Goal: Information Seeking & Learning: Learn about a topic

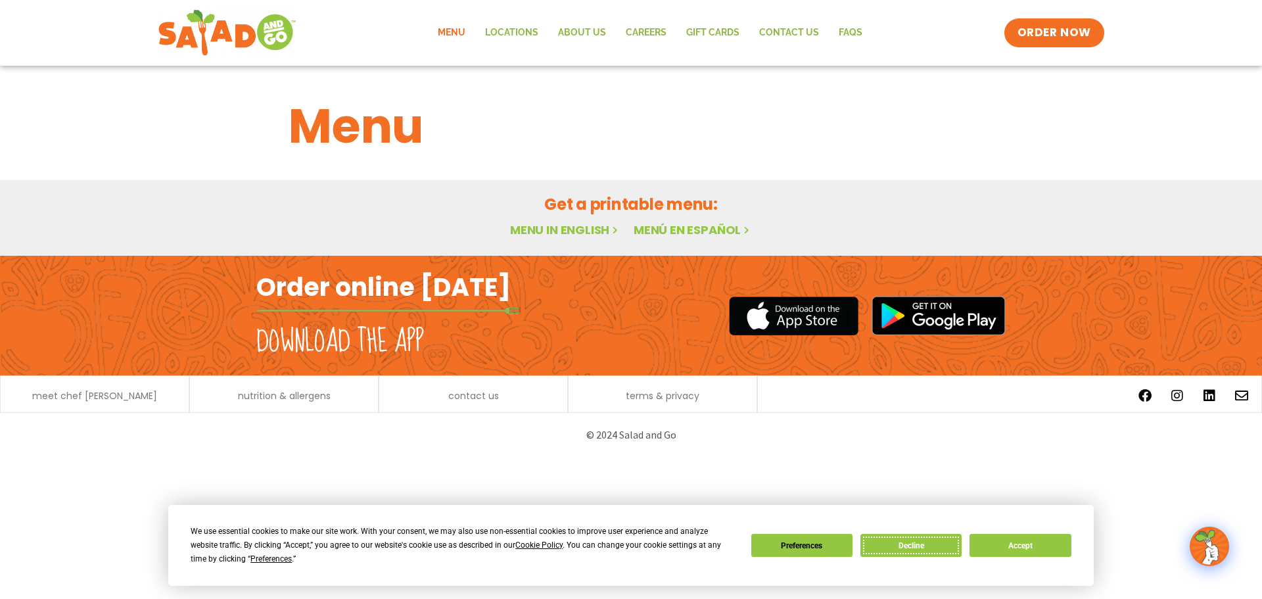
click at [895, 549] on button "Decline" at bounding box center [910, 545] width 101 height 23
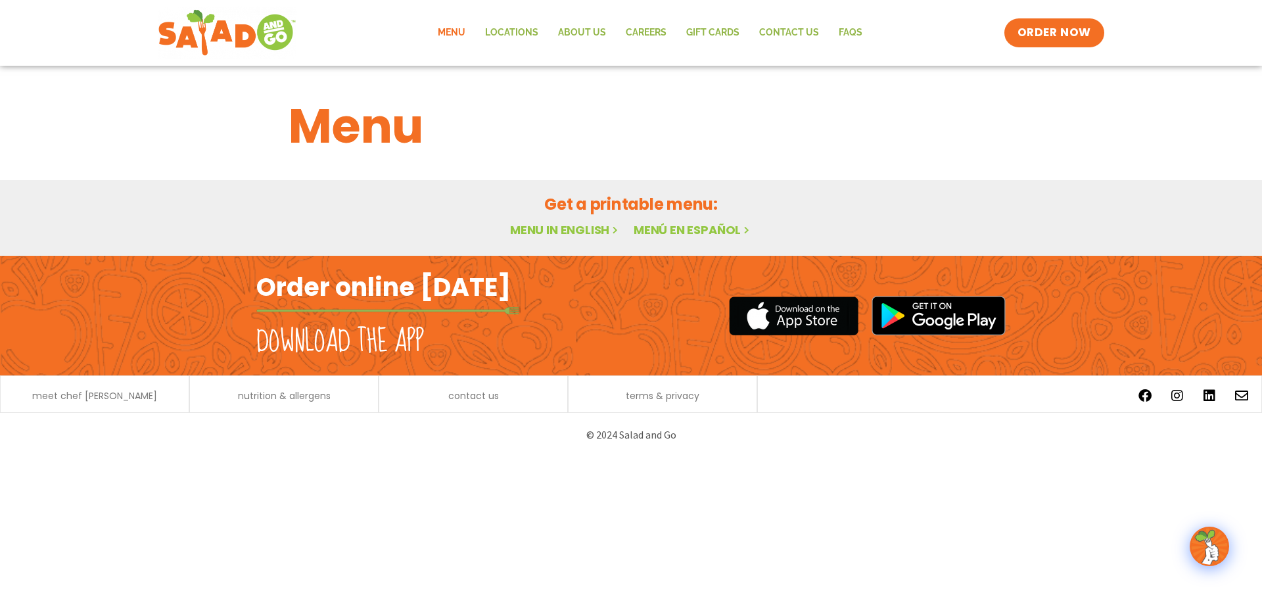
click at [573, 225] on link "Menu in English" at bounding box center [565, 230] width 110 height 16
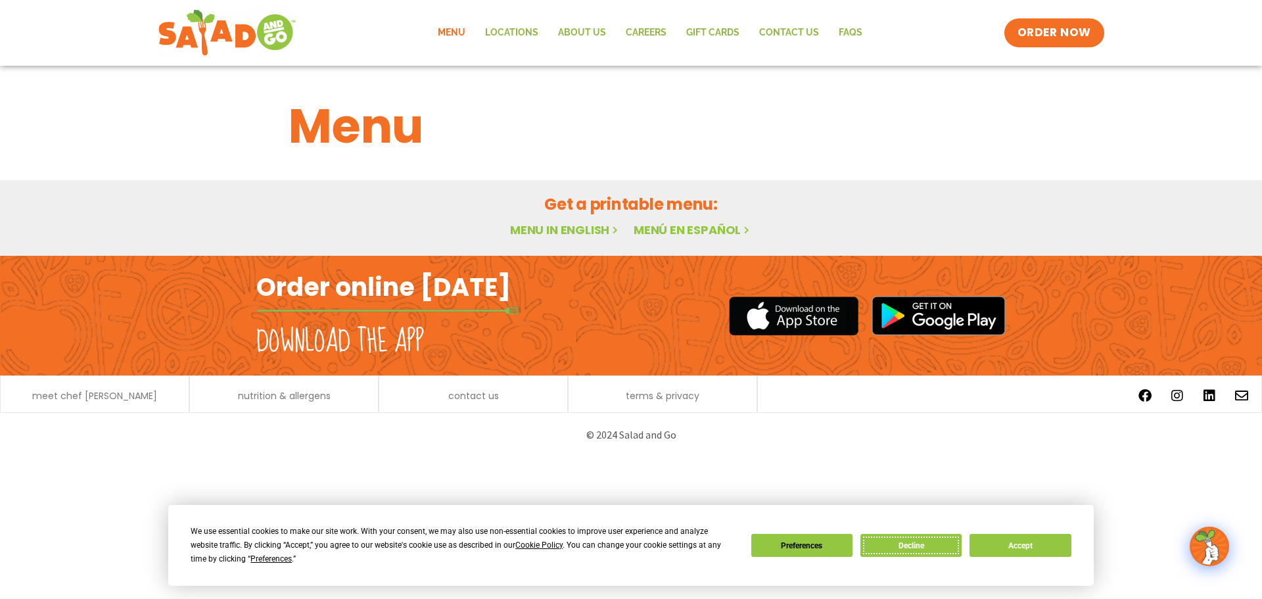
click at [901, 548] on button "Decline" at bounding box center [910, 545] width 101 height 23
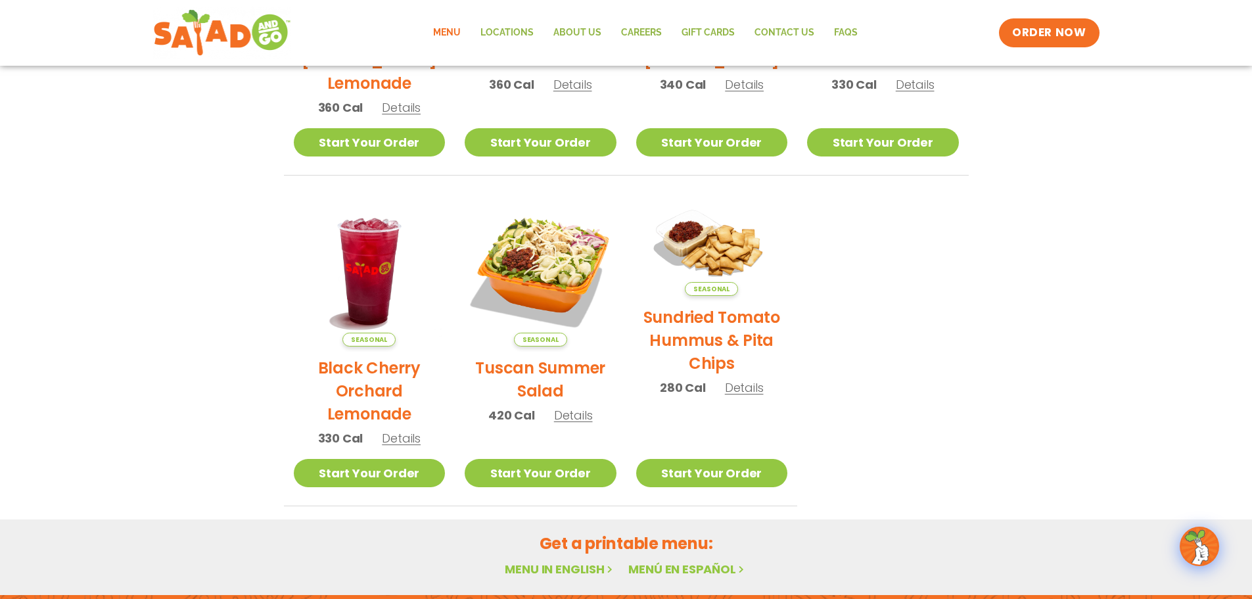
scroll to position [47, 0]
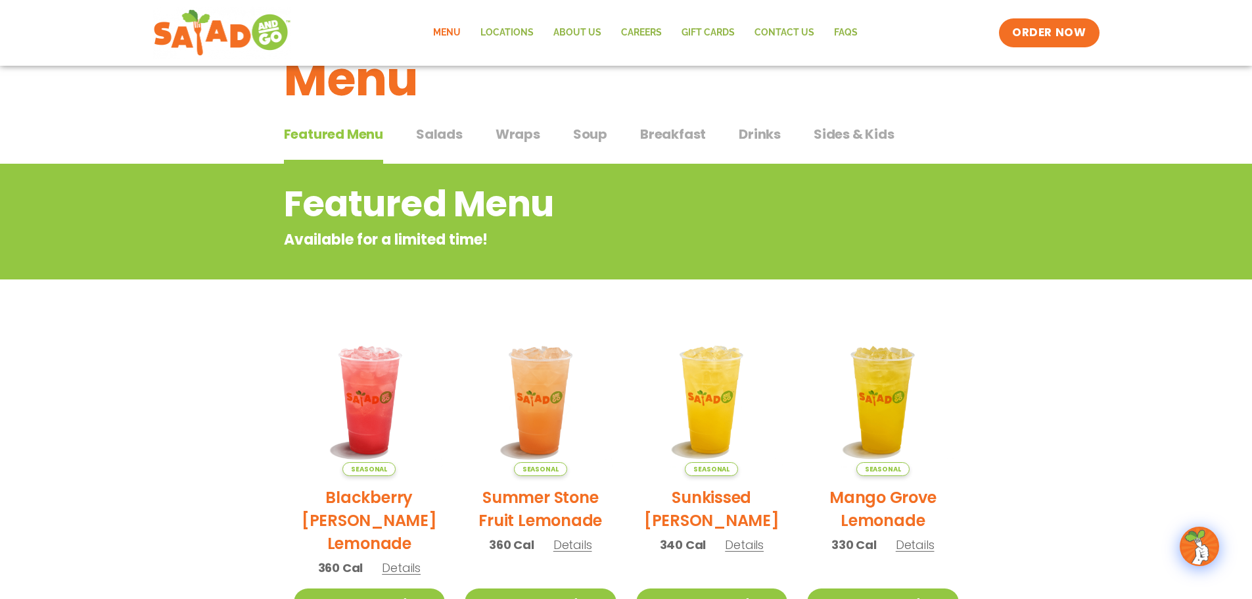
click at [433, 137] on span "Salads" at bounding box center [439, 134] width 47 height 20
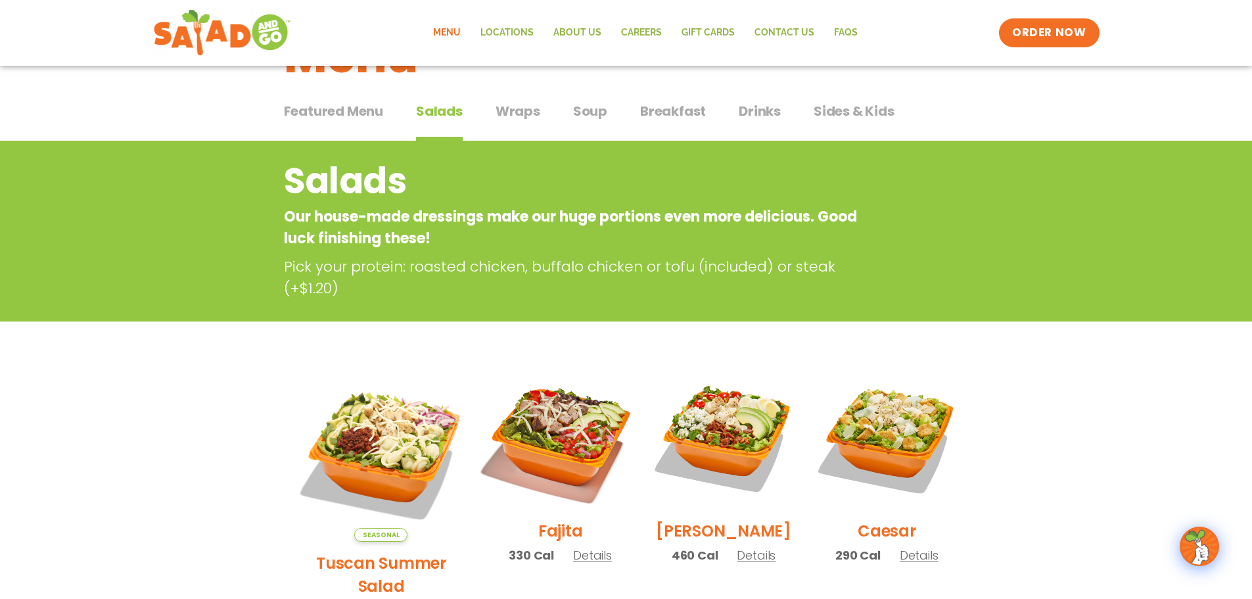
scroll to position [66, 0]
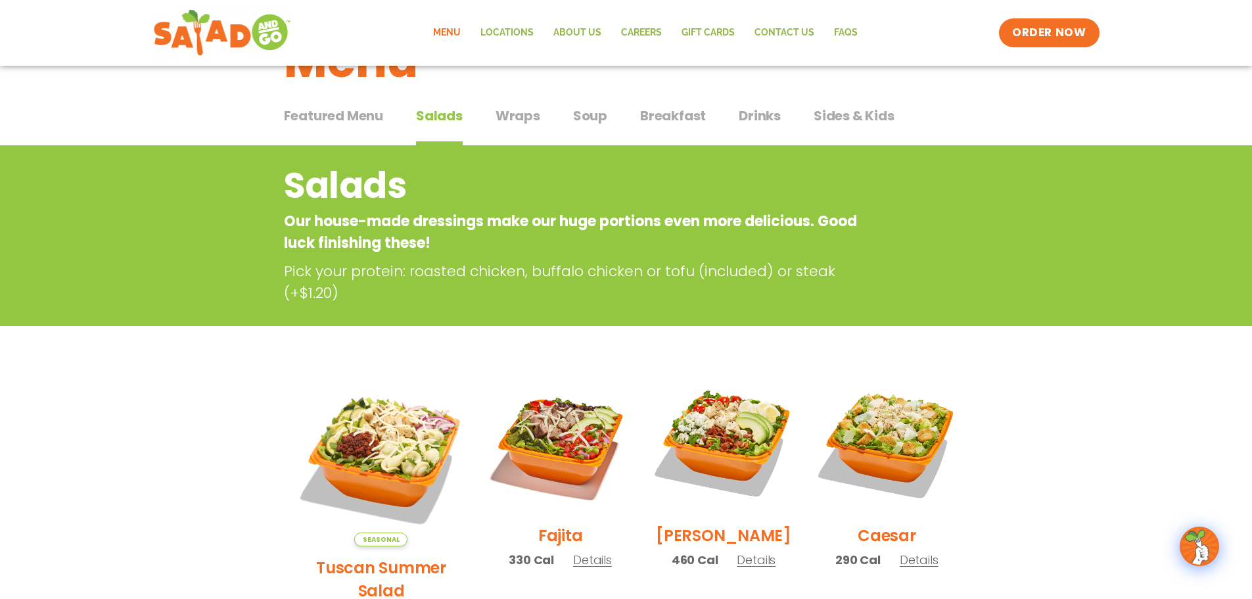
click at [519, 118] on span "Wraps" at bounding box center [518, 116] width 45 height 20
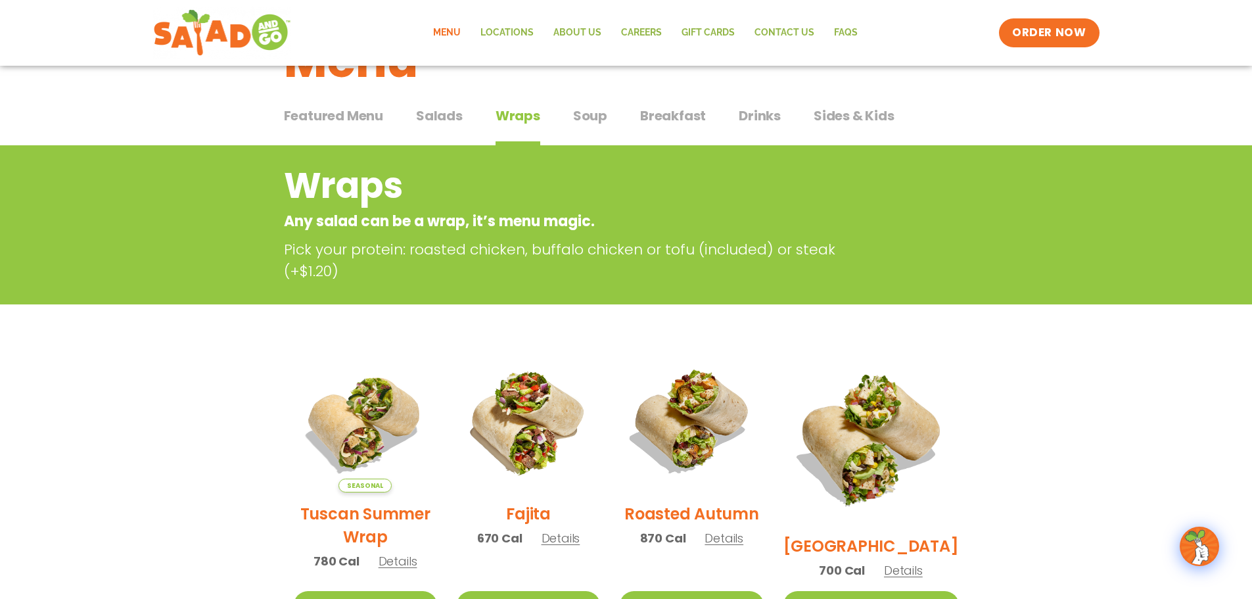
click at [599, 110] on span "Soup" at bounding box center [590, 116] width 34 height 20
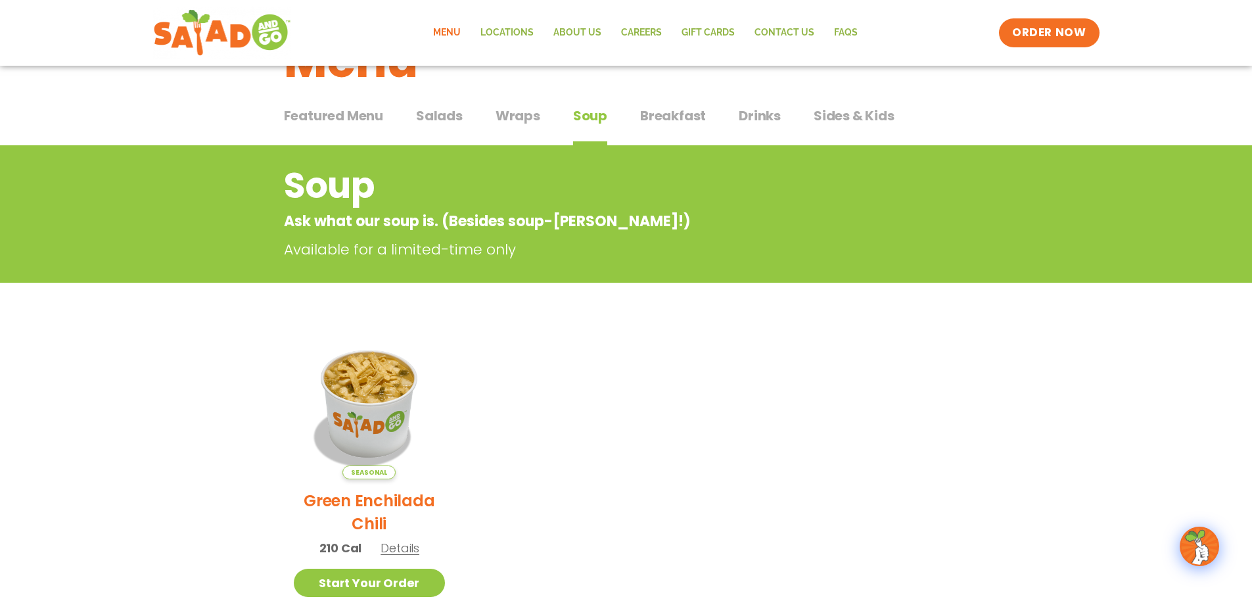
click at [653, 112] on span "Breakfast" at bounding box center [673, 116] width 66 height 20
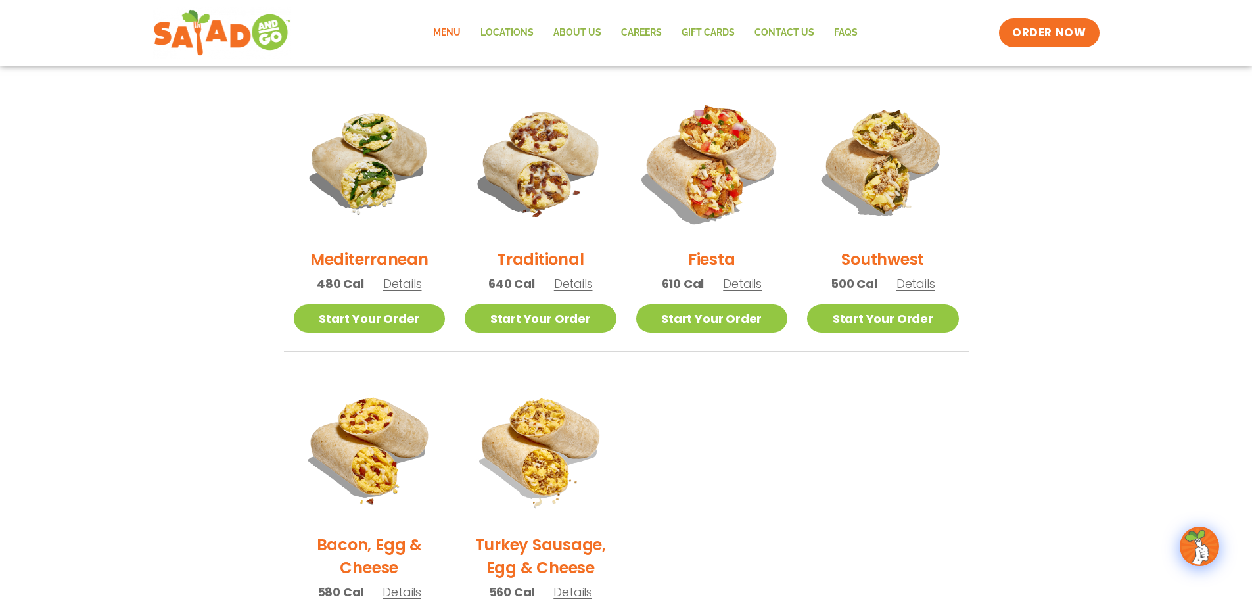
scroll to position [66, 0]
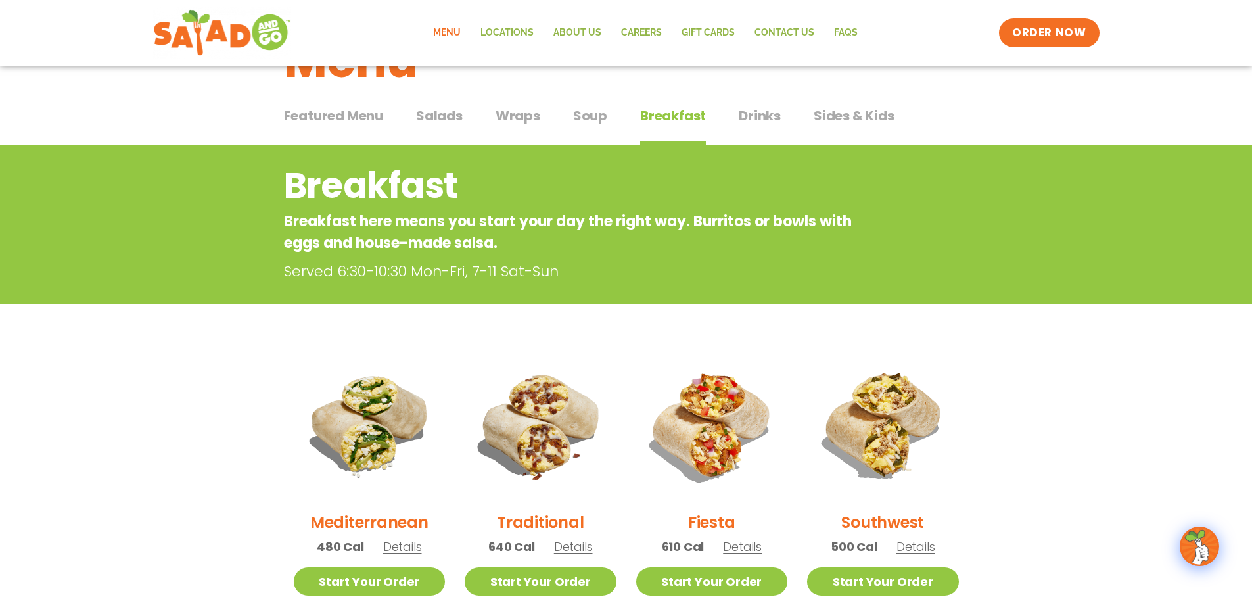
click at [752, 124] on span "Drinks" at bounding box center [760, 116] width 42 height 20
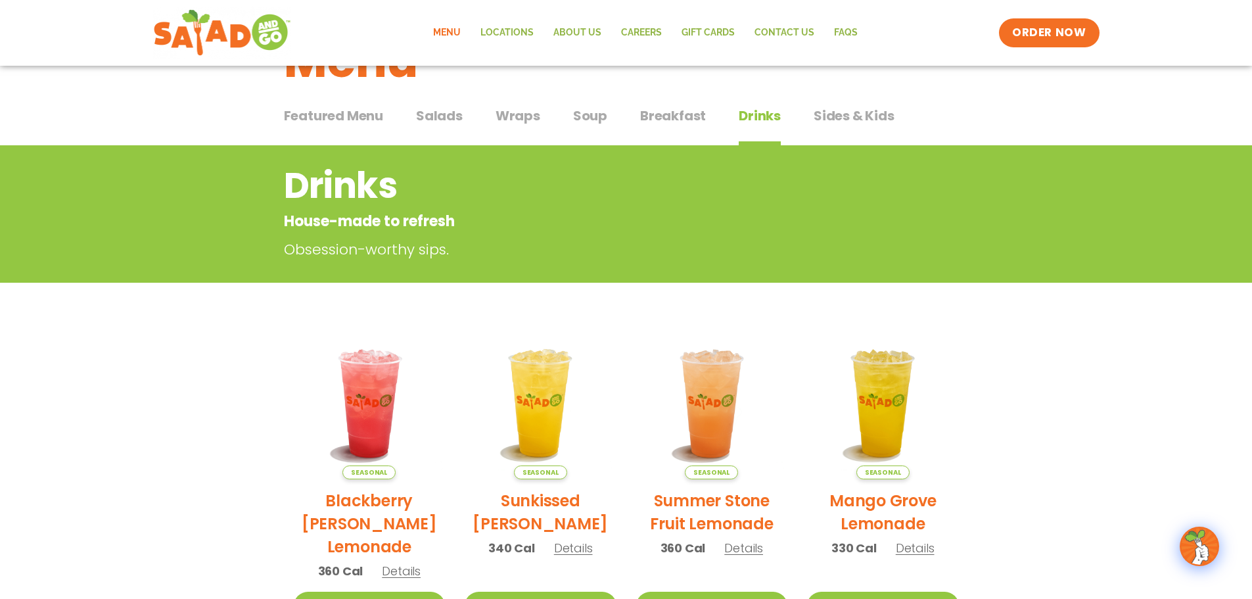
click at [855, 122] on span "Sides & Kids" at bounding box center [854, 116] width 81 height 20
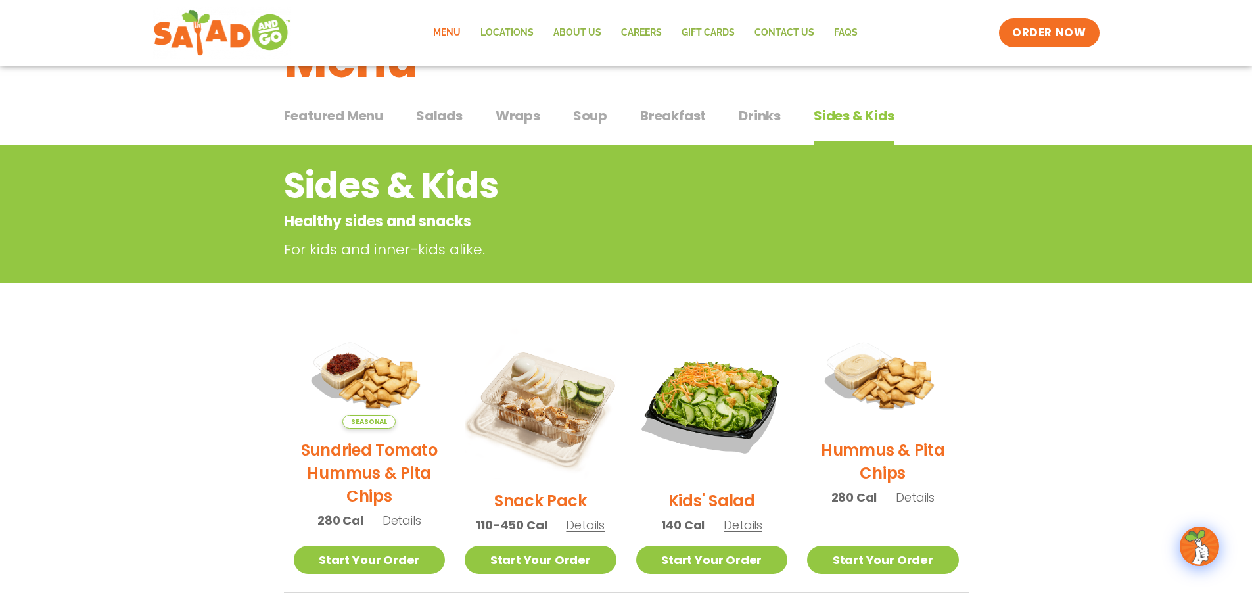
click at [441, 37] on link "Menu" at bounding box center [446, 33] width 47 height 30
